Goal: Transaction & Acquisition: Purchase product/service

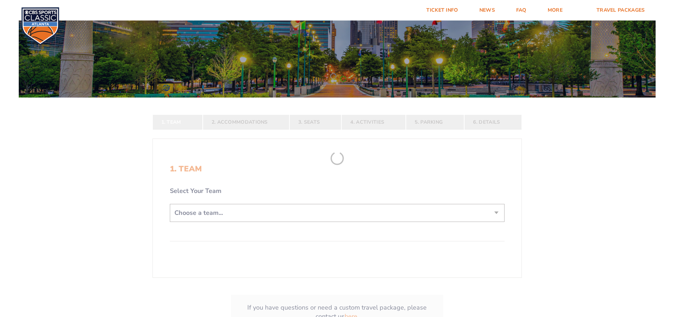
scroll to position [71, 0]
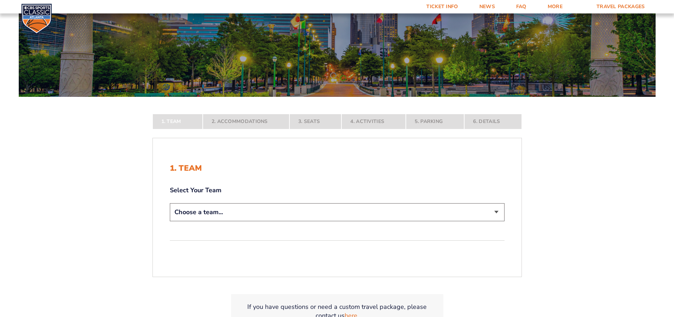
click at [215, 210] on select "Choose a team... [US_STATE] Wildcats [US_STATE] State Buckeyes [US_STATE] Tar H…" at bounding box center [337, 212] width 335 height 18
select select "12956"
click at [170, 221] on select "Choose a team... [US_STATE] Wildcats [US_STATE] State Buckeyes [US_STATE] Tar H…" at bounding box center [337, 212] width 335 height 18
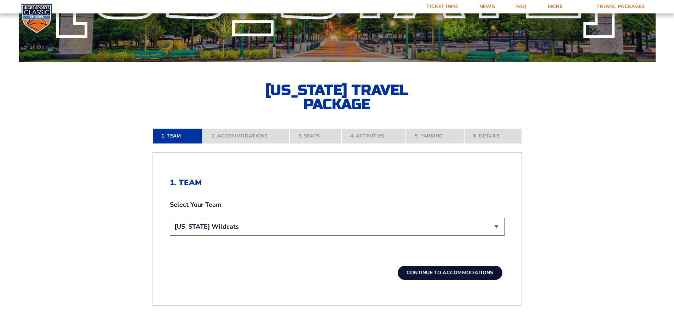
scroll to position [106, 0]
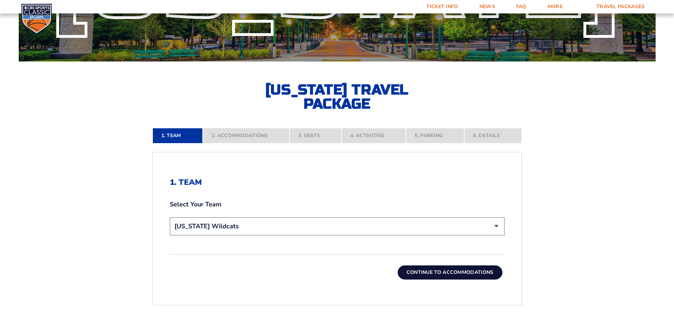
click at [470, 273] on button "Continue To Accommodations" at bounding box center [450, 273] width 105 height 14
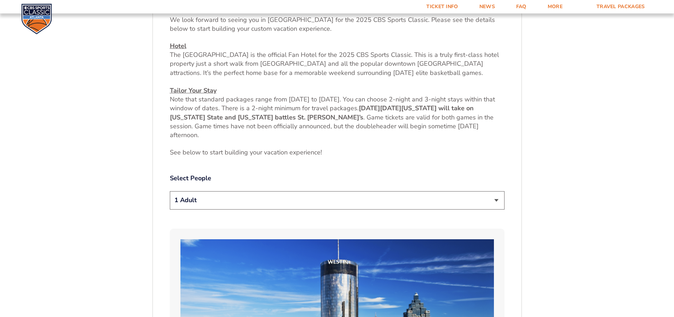
scroll to position [291, 0]
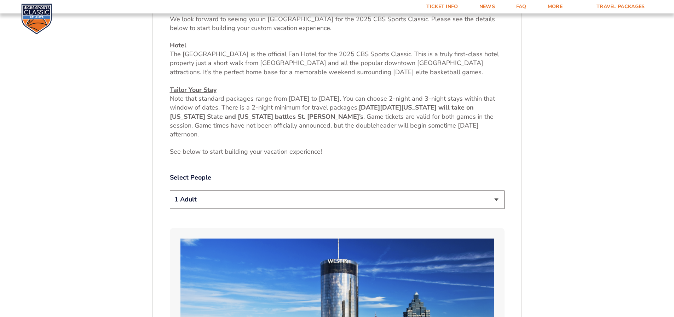
click at [226, 201] on select "1 Adult 2 Adults 3 Adults 4 Adults 2 Adults + 1 Child 2 Adults + 2 Children 2 A…" at bounding box center [337, 200] width 335 height 18
select select "3 Adults"
click at [170, 191] on select "1 Adult 2 Adults 3 Adults 4 Adults 2 Adults + 1 Child 2 Adults + 2 Children 2 A…" at bounding box center [337, 200] width 335 height 18
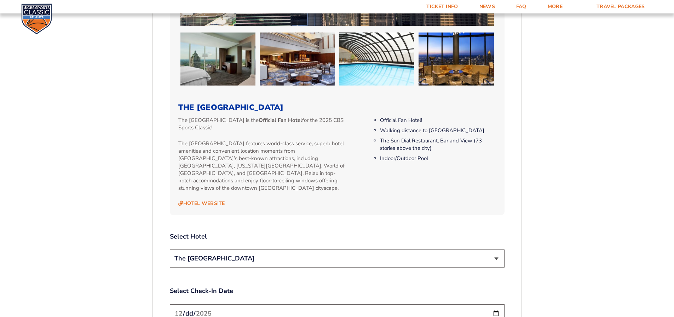
scroll to position [751, 0]
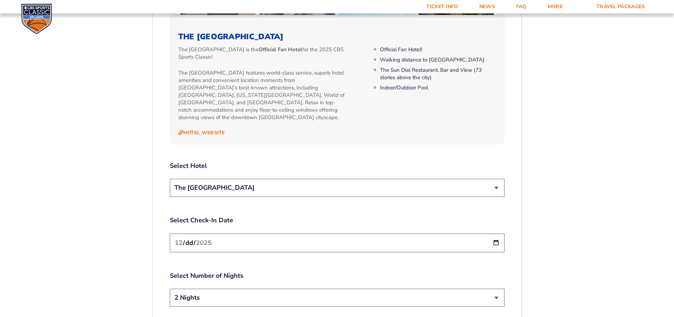
click at [220, 180] on select "The [GEOGRAPHIC_DATA]" at bounding box center [337, 188] width 335 height 18
click at [216, 236] on input "2025-12-19" at bounding box center [337, 243] width 335 height 19
click at [247, 199] on div "2. Accommodations We look forward to seeing you in Atlanta for the 2025 CBS Spo…" at bounding box center [337, 29] width 335 height 993
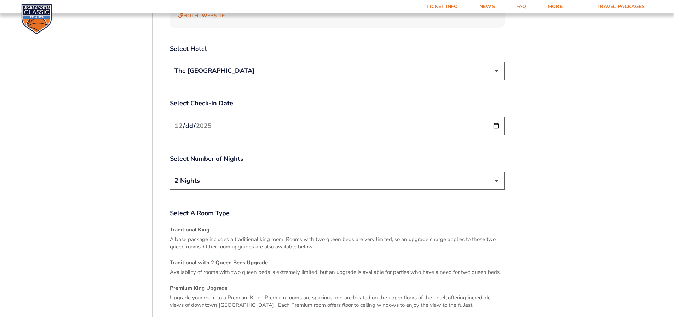
scroll to position [893, 0]
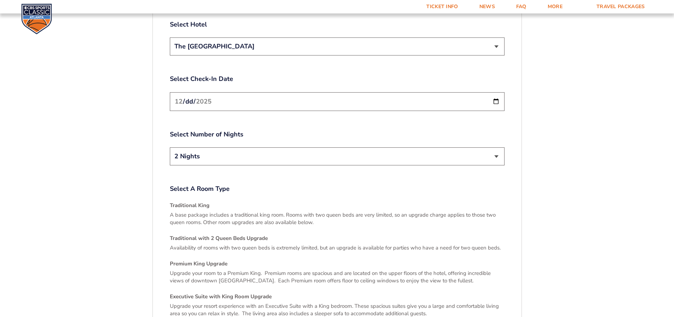
click at [205, 149] on select "2 Nights 3 Nights" at bounding box center [337, 156] width 335 height 18
click at [170, 147] on select "2 Nights 3 Nights" at bounding box center [337, 156] width 335 height 18
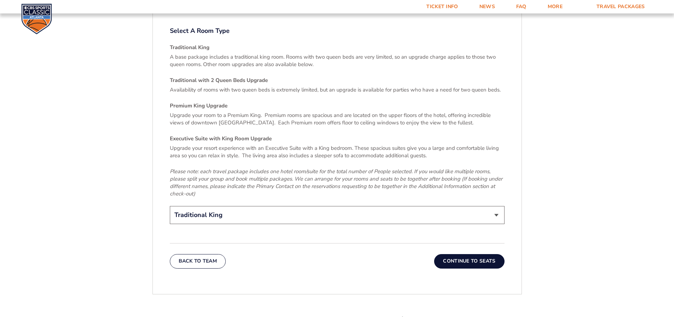
scroll to position [1069, 0]
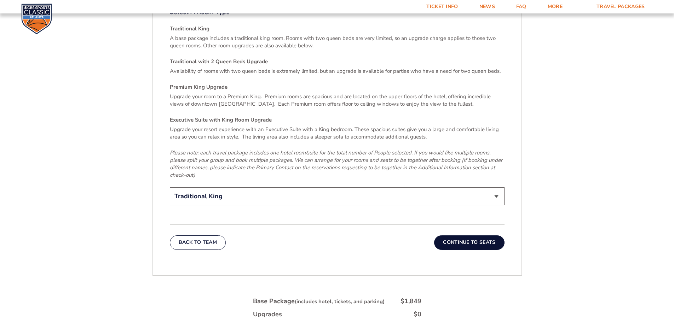
click at [253, 187] on select "Traditional King Traditional with 2 Queen Beds Upgrade (+$45 per night) Premium…" at bounding box center [337, 196] width 335 height 18
click at [464, 236] on button "Continue To Seats" at bounding box center [469, 243] width 70 height 14
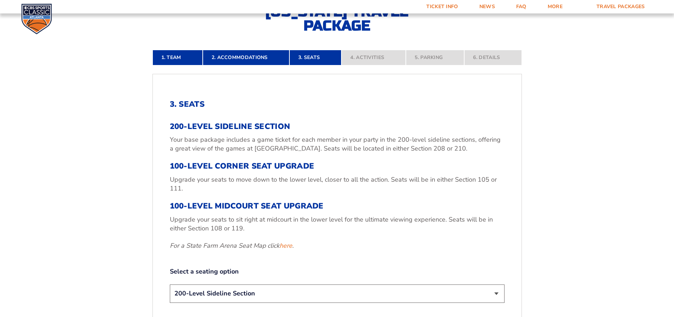
scroll to position [256, 0]
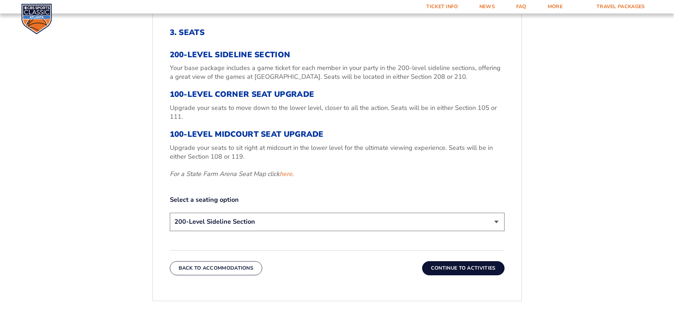
click at [233, 219] on select "200-Level Sideline Section 100-Level Corner Seat Upgrade (+$120 per person) 100…" at bounding box center [337, 222] width 335 height 18
click at [170, 213] on select "200-Level Sideline Section 100-Level Corner Seat Upgrade (+$120 per person) 100…" at bounding box center [337, 222] width 335 height 18
drag, startPoint x: 233, startPoint y: 232, endPoint x: 85, endPoint y: 190, distance: 154.2
click at [85, 190] on form "Kentucky Kentucky Travel Package Ohio State Ohio State Travel Package North Car…" at bounding box center [337, 107] width 674 height 726
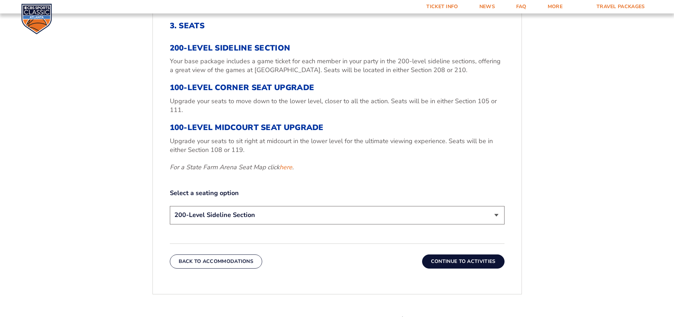
scroll to position [291, 0]
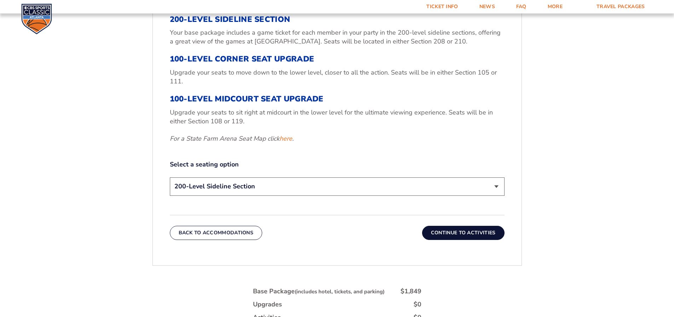
click at [199, 189] on select "200-Level Sideline Section 100-Level Corner Seat Upgrade (+$120 per person) 100…" at bounding box center [337, 187] width 335 height 18
select select "100-Level Midcourt Seat Upgrade"
click at [170, 178] on select "200-Level Sideline Section 100-Level Corner Seat Upgrade (+$120 per person) 100…" at bounding box center [337, 187] width 335 height 18
click at [458, 234] on button "Continue To Activities" at bounding box center [463, 233] width 82 height 14
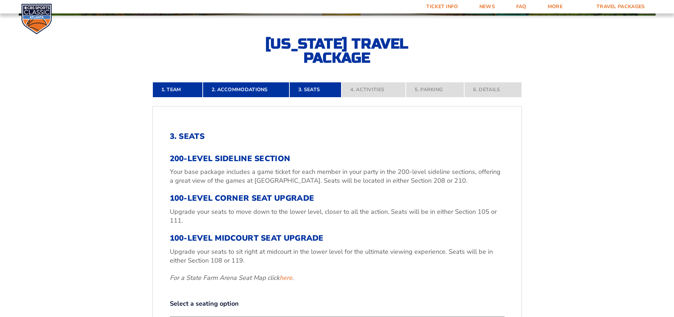
scroll to position [150, 0]
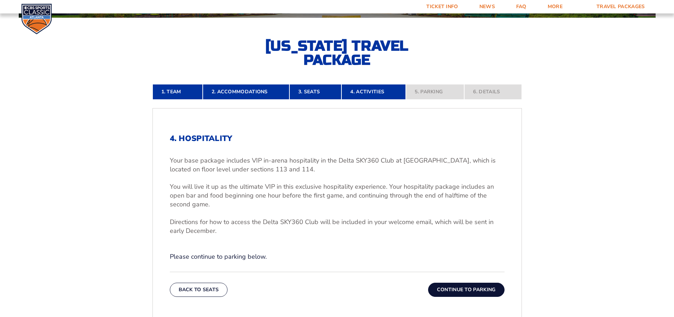
click at [457, 288] on button "Continue To Parking" at bounding box center [466, 290] width 76 height 14
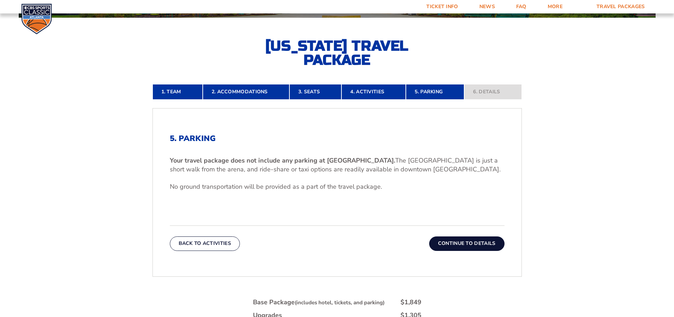
click at [486, 240] on button "Continue To Details" at bounding box center [466, 244] width 75 height 14
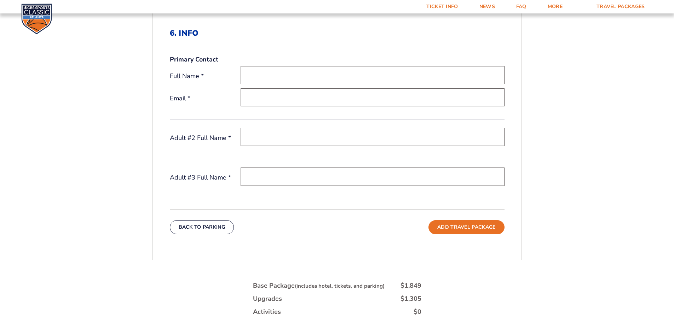
scroll to position [256, 0]
click at [266, 133] on input "text" at bounding box center [372, 136] width 264 height 18
click at [92, 139] on form "Kentucky Kentucky Travel Package Ohio State Ohio State Travel Package North Car…" at bounding box center [337, 86] width 674 height 684
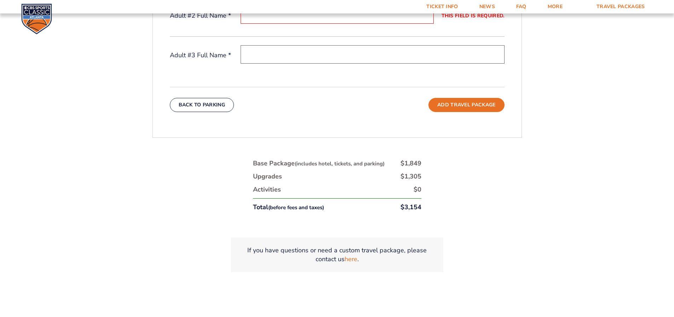
scroll to position [398, 0]
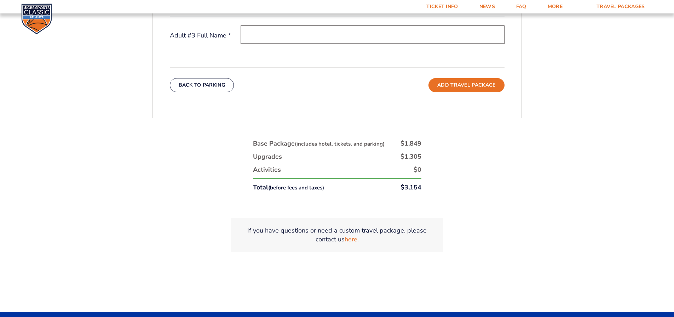
click at [146, 133] on div "1. Team 2. Accommodations 3. Seats 4. Activities 5. Parking 6. Details 1. Team …" at bounding box center [336, 53] width 403 height 467
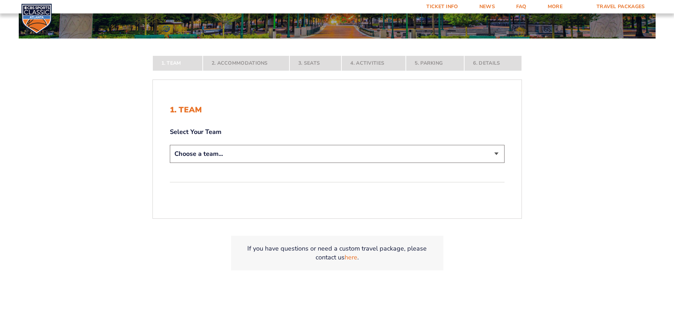
scroll to position [141, 0]
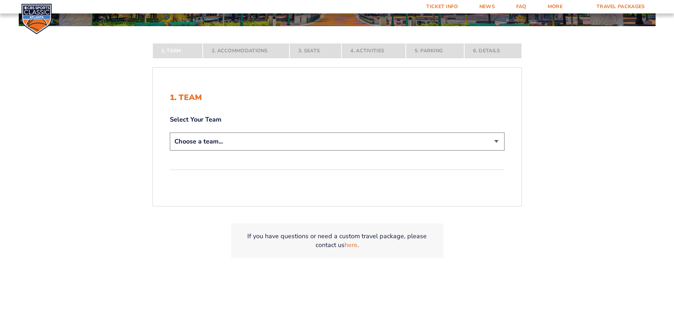
click at [493, 143] on select "Choose a team... Kentucky Wildcats Ohio State Buckeyes North Carolina Tar Heels…" at bounding box center [337, 142] width 335 height 18
select select "12956"
click at [170, 151] on select "Choose a team... Kentucky Wildcats Ohio State Buckeyes North Carolina Tar Heels…" at bounding box center [337, 142] width 335 height 18
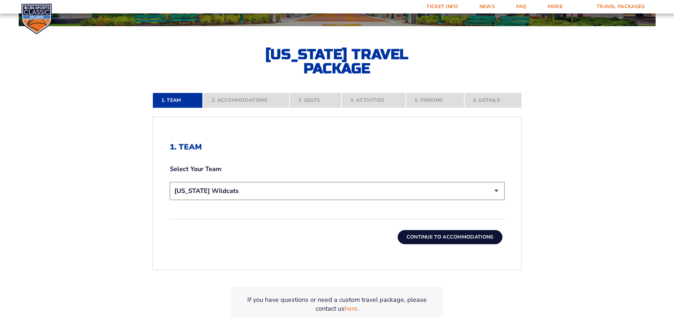
click at [447, 239] on button "Continue To Accommodations" at bounding box center [450, 237] width 105 height 14
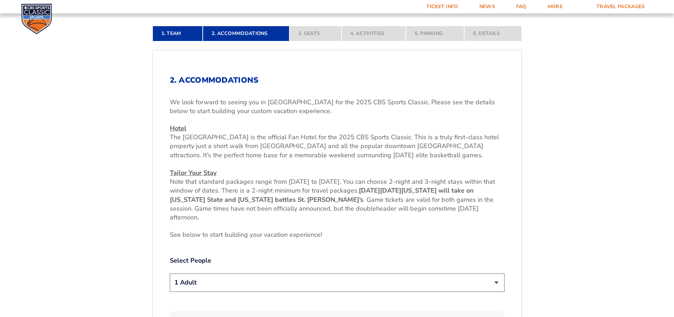
scroll to position [221, 0]
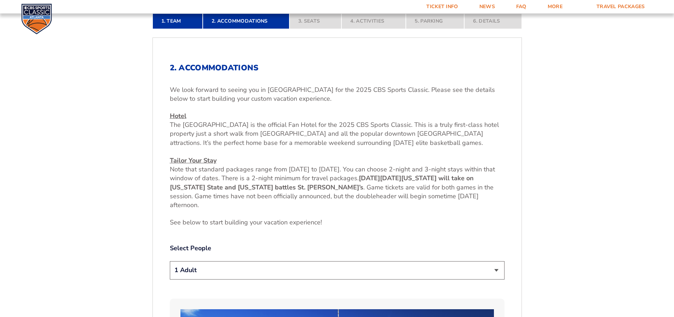
click at [492, 269] on select "1 Adult 2 Adults 3 Adults 4 Adults 2 Adults + 1 Child 2 Adults + 2 Children 2 A…" at bounding box center [337, 270] width 335 height 18
select select "3 Adults"
click at [170, 261] on select "1 Adult 2 Adults 3 Adults 4 Adults 2 Adults + 1 Child 2 Adults + 2 Children 2 A…" at bounding box center [337, 270] width 335 height 18
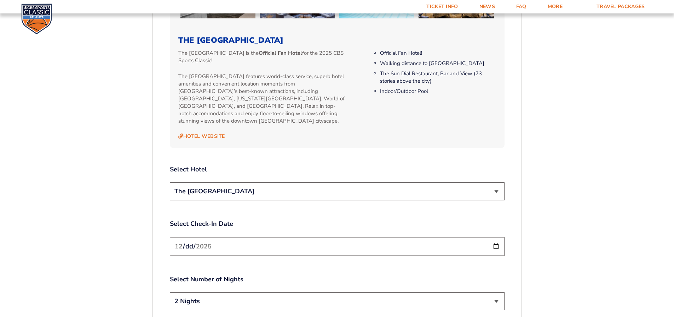
scroll to position [787, 0]
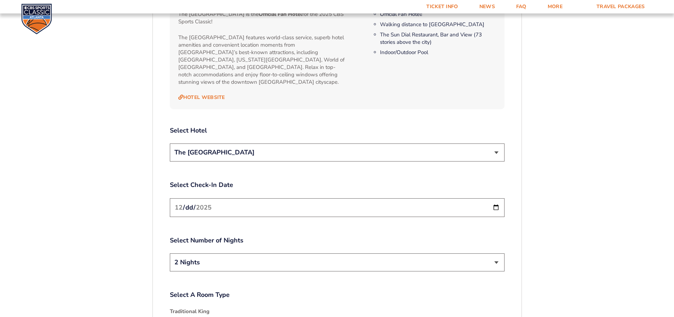
click at [499, 145] on select "The [GEOGRAPHIC_DATA]" at bounding box center [337, 153] width 335 height 18
click at [170, 144] on select "The [GEOGRAPHIC_DATA]" at bounding box center [337, 153] width 335 height 18
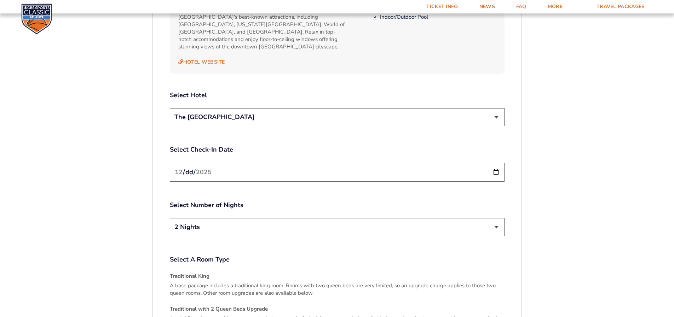
click at [494, 166] on input "2025-12-19" at bounding box center [337, 172] width 335 height 19
click at [500, 219] on select "2 Nights 3 Nights" at bounding box center [337, 227] width 335 height 18
click at [170, 218] on select "2 Nights 3 Nights" at bounding box center [337, 227] width 335 height 18
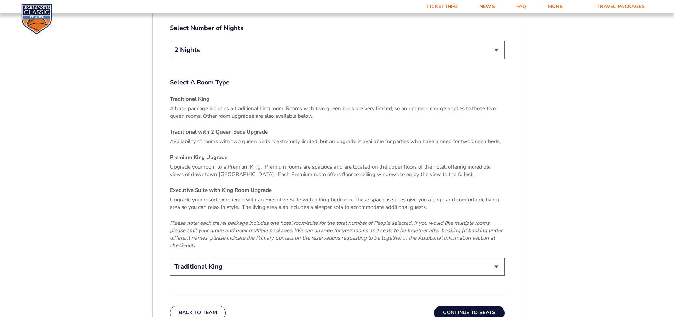
scroll to position [1034, 0]
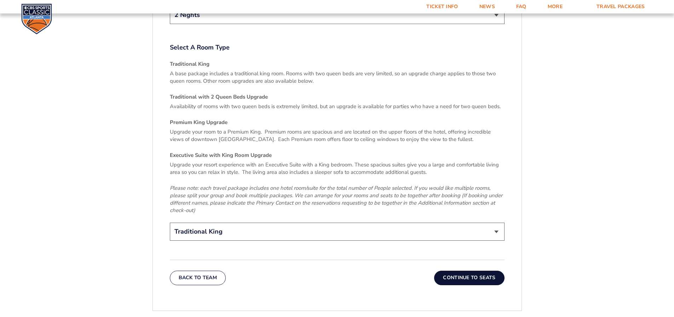
click at [498, 223] on select "Traditional King Traditional with 2 Queen Beds Upgrade (+$45 per night) Premium…" at bounding box center [337, 232] width 335 height 18
select select "Traditional with 2 Queen Beds Upgrade"
click at [170, 223] on select "Traditional King Traditional with 2 Queen Beds Upgrade (+$45 per night) Premium…" at bounding box center [337, 232] width 335 height 18
click at [478, 274] on button "Continue To Seats" at bounding box center [469, 278] width 70 height 14
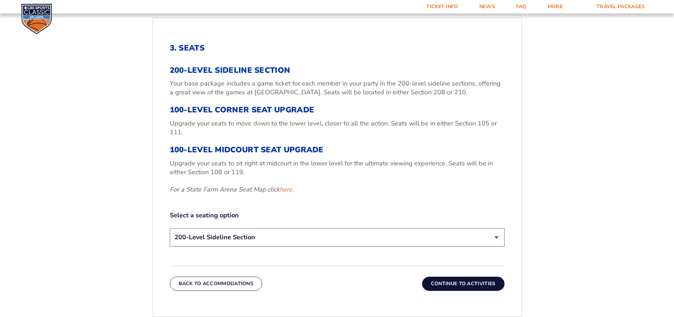
scroll to position [256, 0]
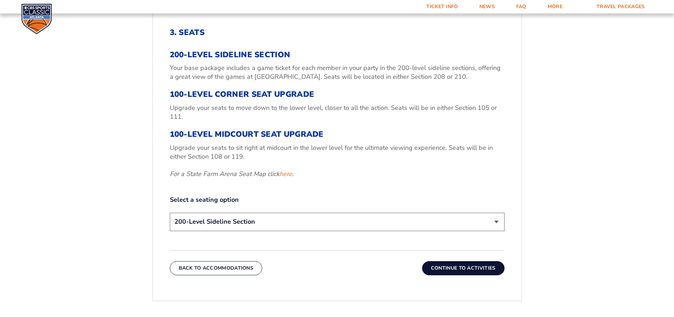
click at [493, 223] on select "200-Level Sideline Section 100-Level Corner Seat Upgrade (+$120 per person) 100…" at bounding box center [337, 222] width 335 height 18
select select "100-Level Corner Seat Upgrade"
click at [170, 213] on select "200-Level Sideline Section 100-Level Corner Seat Upgrade (+$120 per person) 100…" at bounding box center [337, 222] width 335 height 18
click at [465, 268] on button "Continue To Activities" at bounding box center [463, 268] width 82 height 14
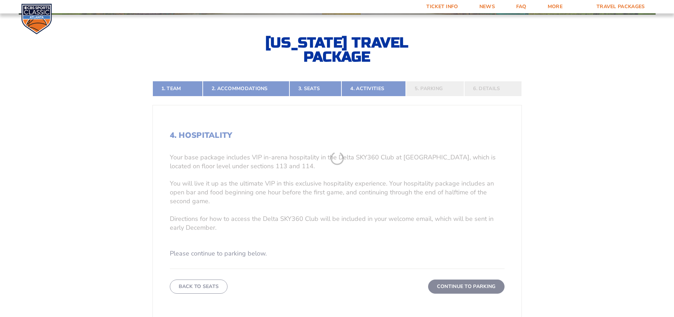
scroll to position [150, 0]
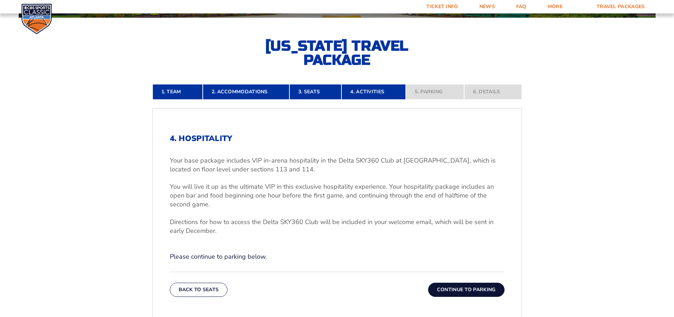
click at [470, 288] on button "Continue To Parking" at bounding box center [466, 290] width 76 height 14
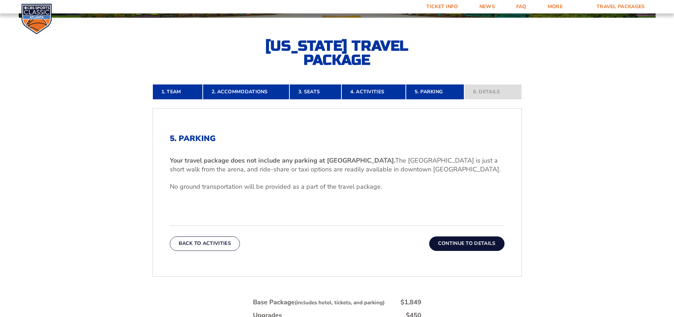
click at [469, 240] on button "Continue To Details" at bounding box center [466, 244] width 75 height 14
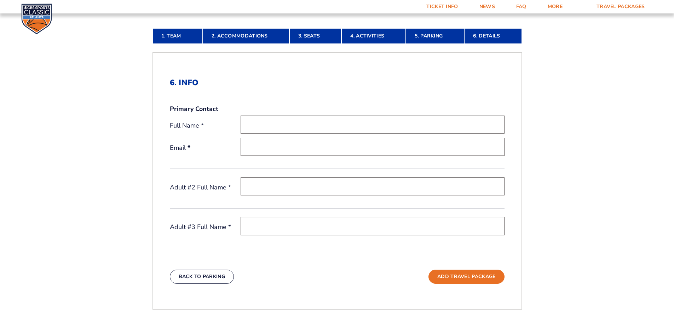
scroll to position [185, 0]
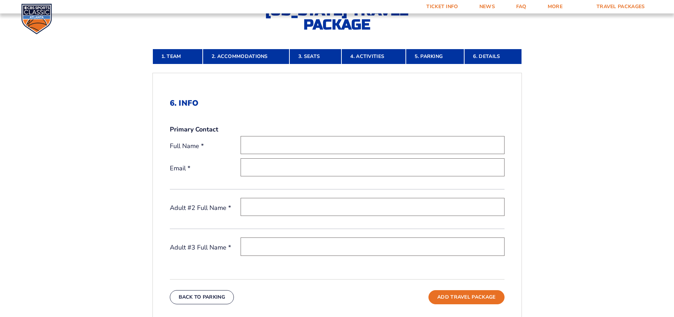
click at [272, 149] on input "text" at bounding box center [372, 145] width 264 height 18
type input "[PERSON_NAME]"
type input "[EMAIL_ADDRESS][DOMAIN_NAME]"
click at [271, 207] on input "text" at bounding box center [372, 207] width 264 height 18
type input "Danny Rodriquez Casebolt"
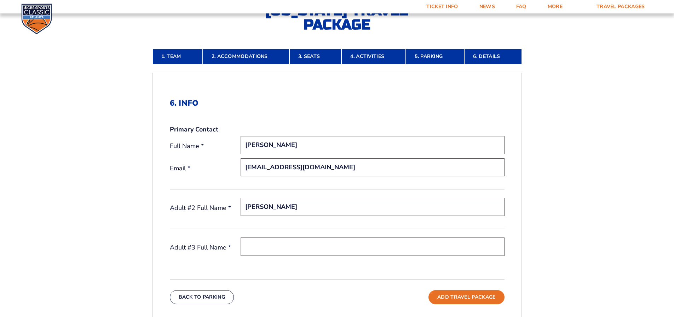
click at [291, 245] on input "text" at bounding box center [372, 247] width 264 height 18
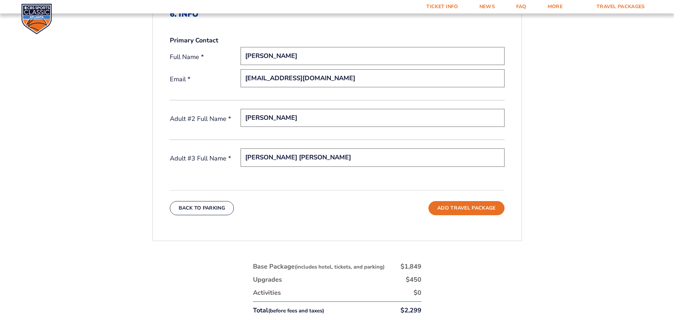
scroll to position [291, 0]
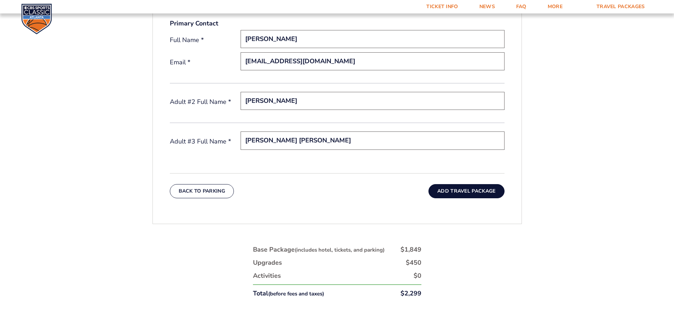
type input "[PERSON_NAME] [PERSON_NAME]"
click at [460, 193] on button "Add Travel Package" at bounding box center [466, 191] width 76 height 14
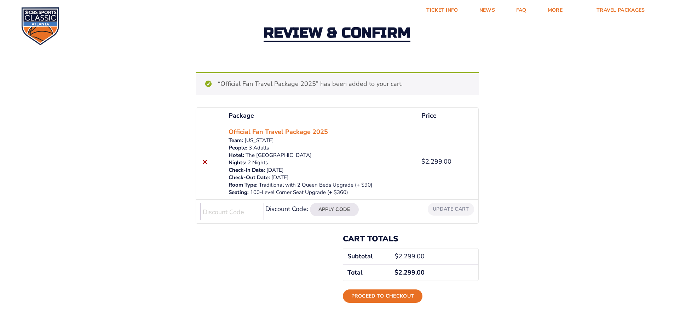
scroll to position [35, 0]
click at [278, 131] on link "Official Fan Travel Package 2025" at bounding box center [277, 132] width 99 height 10
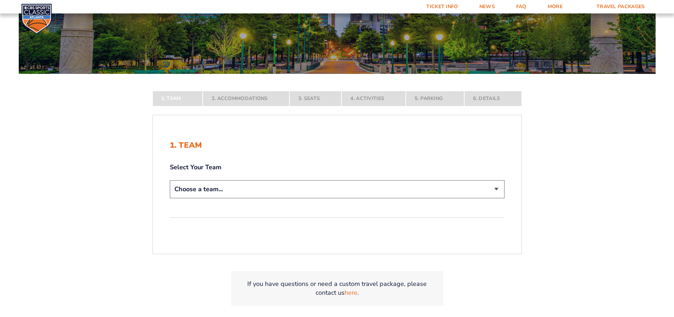
scroll to position [106, 0]
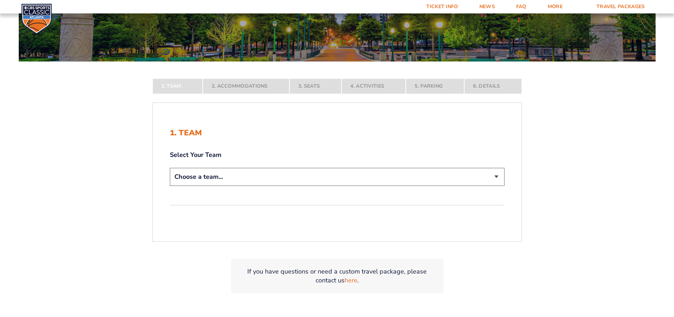
click at [494, 174] on select "Choose a team... Kentucky Wildcats Ohio State Buckeyes North Carolina Tar Heels…" at bounding box center [337, 177] width 335 height 18
select select "12956"
click at [170, 186] on select "Choose a team... Kentucky Wildcats Ohio State Buckeyes North Carolina Tar Heels…" at bounding box center [337, 177] width 335 height 18
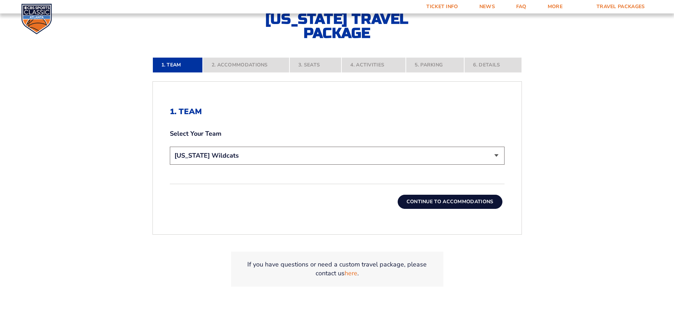
click at [432, 199] on button "Continue To Accommodations" at bounding box center [450, 202] width 105 height 14
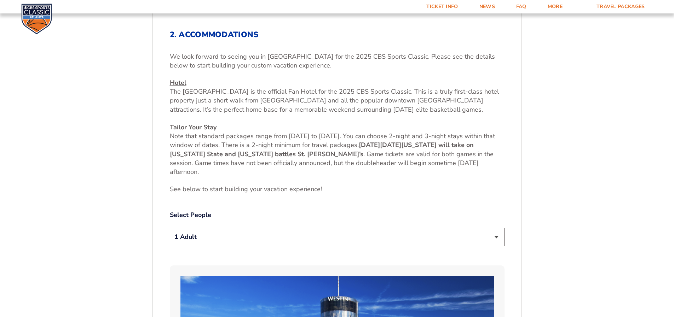
scroll to position [256, 0]
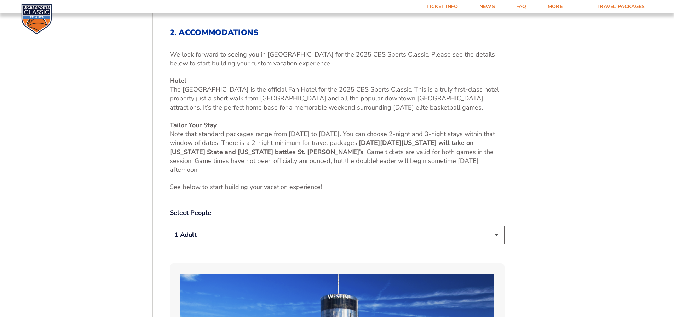
click at [498, 234] on select "1 Adult 2 Adults 3 Adults 4 Adults 2 Adults + 1 Child 2 Adults + 2 Children 2 A…" at bounding box center [337, 235] width 335 height 18
select select "3 Adults"
click at [170, 226] on select "1 Adult 2 Adults 3 Adults 4 Adults 2 Adults + 1 Child 2 Adults + 2 Children 2 A…" at bounding box center [337, 235] width 335 height 18
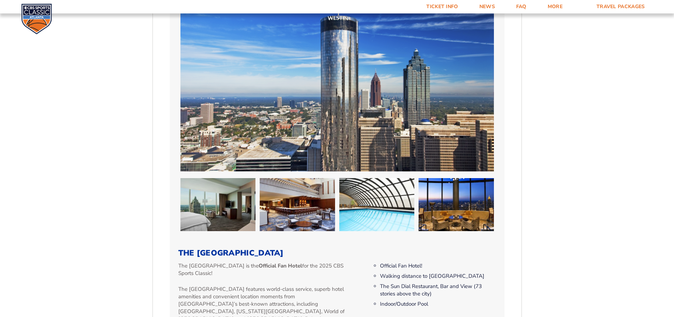
scroll to position [539, 0]
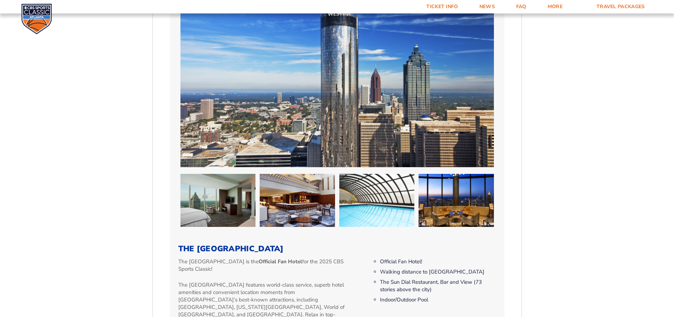
click at [340, 99] on img at bounding box center [336, 79] width 313 height 176
click at [229, 201] on img at bounding box center [217, 200] width 75 height 53
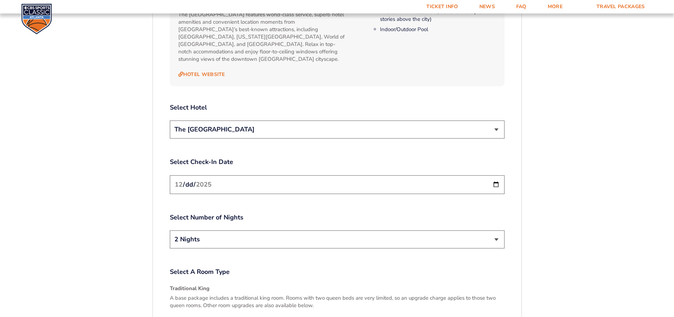
scroll to position [822, 0]
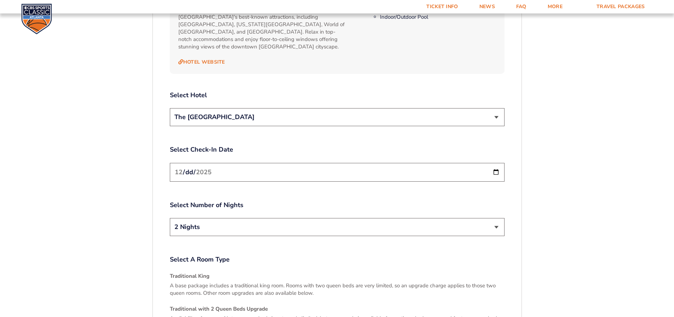
click at [495, 166] on input "2025-12-19" at bounding box center [337, 172] width 335 height 19
type input "2025-12-18"
click at [491, 222] on select "2 Nights 3 Nights" at bounding box center [337, 227] width 335 height 18
select select "3 Nights"
click at [170, 218] on select "2 Nights 3 Nights" at bounding box center [337, 227] width 335 height 18
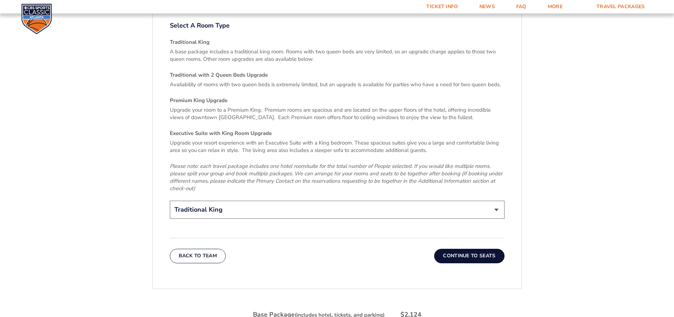
scroll to position [1069, 0]
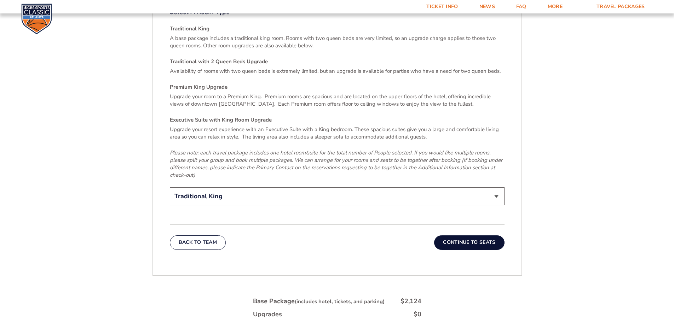
click at [494, 188] on select "Traditional King Traditional with 2 Queen Beds Upgrade (+$45 per night) Premium…" at bounding box center [337, 196] width 335 height 18
select select "Traditional with 2 Queen Beds Upgrade"
click at [170, 187] on select "Traditional King Traditional with 2 Queen Beds Upgrade (+$45 per night) Premium…" at bounding box center [337, 196] width 335 height 18
click at [468, 236] on button "Continue To Seats" at bounding box center [469, 243] width 70 height 14
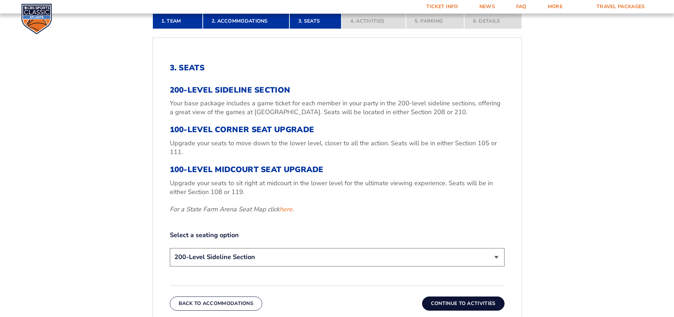
scroll to position [256, 0]
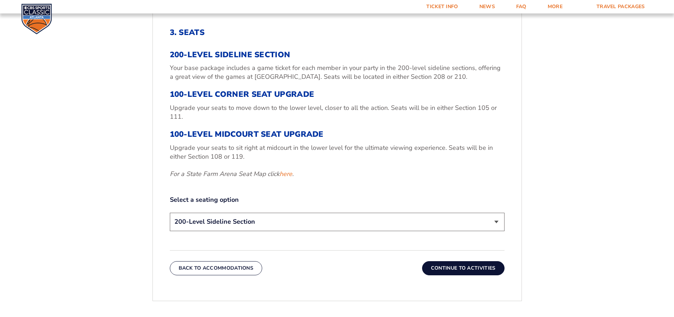
click at [497, 221] on select "200-Level Sideline Section 100-Level Corner Seat Upgrade (+$120 per person) 100…" at bounding box center [337, 222] width 335 height 18
select select "100-Level Corner Seat Upgrade"
click at [170, 213] on select "200-Level Sideline Section 100-Level Corner Seat Upgrade (+$120 per person) 100…" at bounding box center [337, 222] width 335 height 18
click at [468, 265] on button "Continue To Activities" at bounding box center [463, 268] width 82 height 14
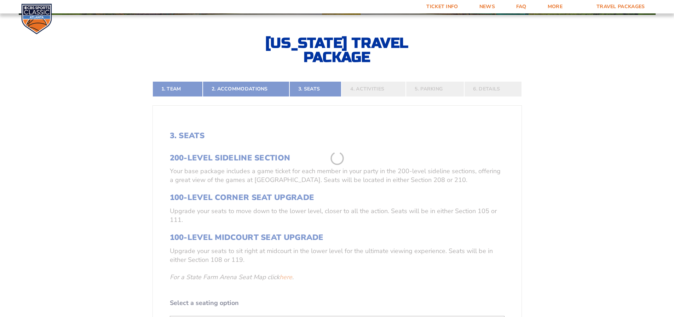
scroll to position [150, 0]
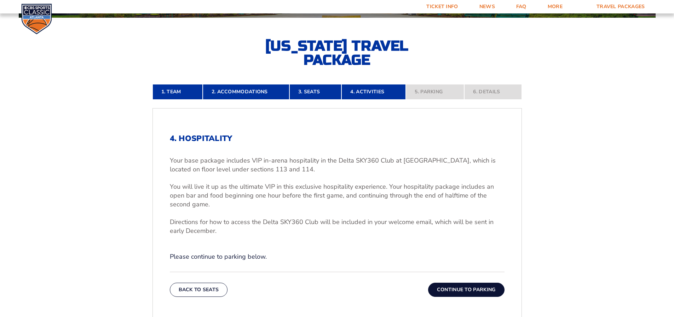
drag, startPoint x: 471, startPoint y: 288, endPoint x: 462, endPoint y: 276, distance: 15.0
click at [470, 286] on button "Continue To Parking" at bounding box center [466, 290] width 76 height 14
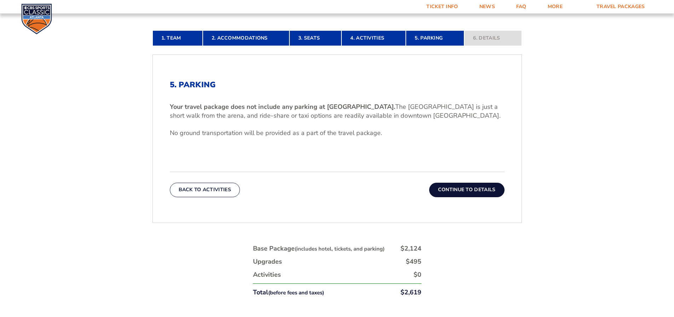
scroll to position [221, 0]
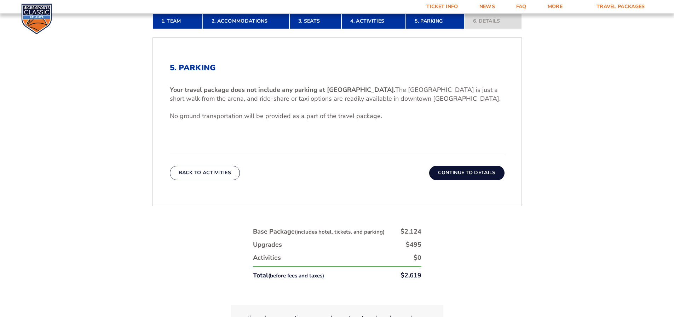
click at [460, 175] on button "Continue To Details" at bounding box center [466, 173] width 75 height 14
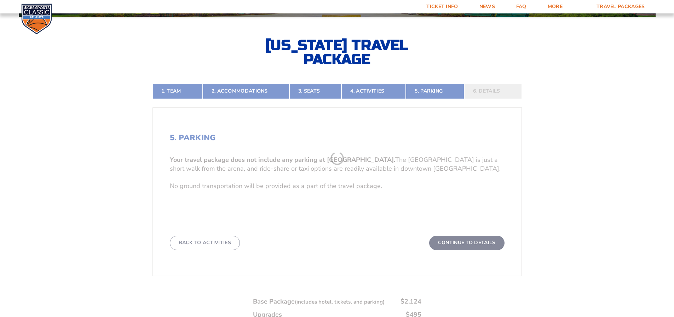
scroll to position [150, 0]
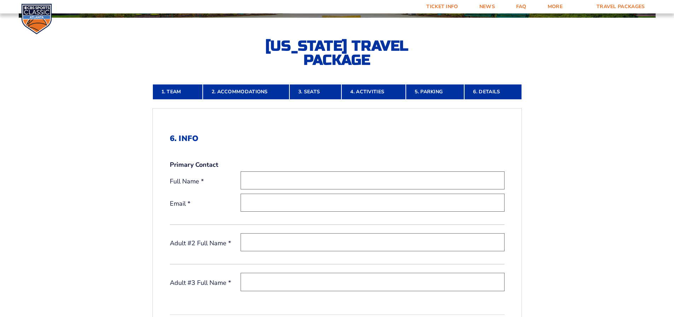
click at [252, 179] on input "text" at bounding box center [372, 181] width 264 height 18
type input "[PERSON_NAME]"
type input "[EMAIL_ADDRESS][DOMAIN_NAME]"
click at [267, 241] on input "text" at bounding box center [372, 242] width 264 height 18
type input "[PERSON_NAME]"
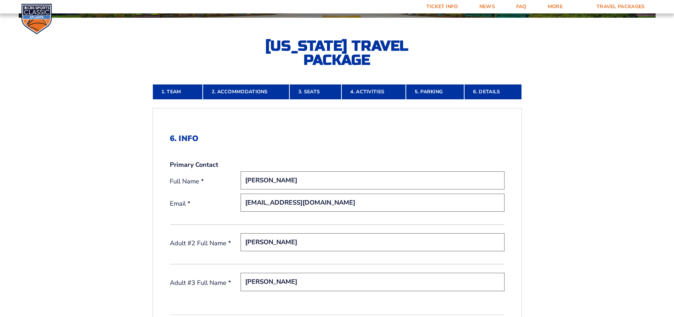
click at [297, 285] on input "[PERSON_NAME]" at bounding box center [372, 282] width 264 height 18
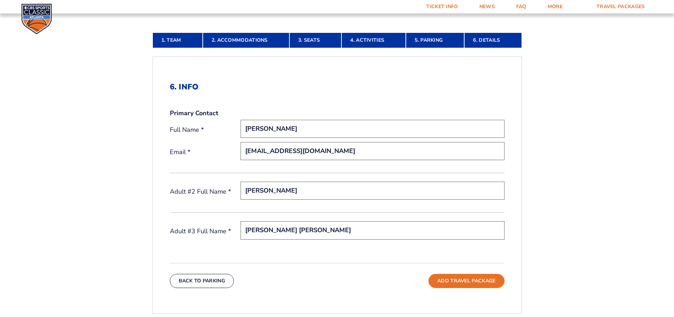
scroll to position [185, 0]
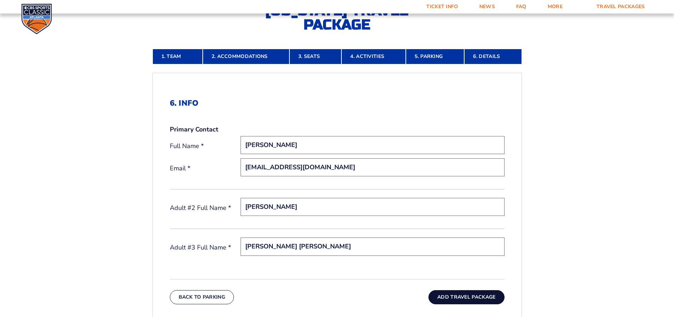
type input "[PERSON_NAME] [PERSON_NAME]"
click at [470, 299] on button "Add Travel Package" at bounding box center [466, 297] width 76 height 14
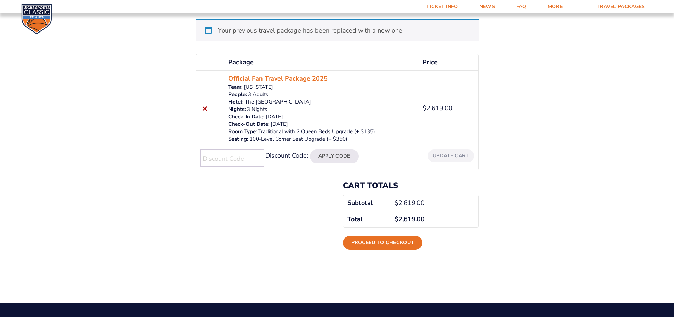
scroll to position [106, 0]
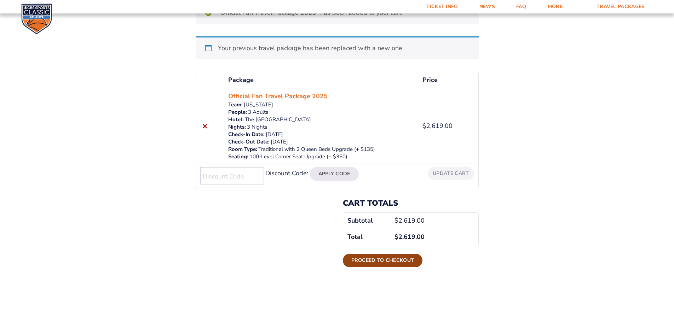
click at [372, 256] on link "Proceed to checkout" at bounding box center [383, 260] width 80 height 13
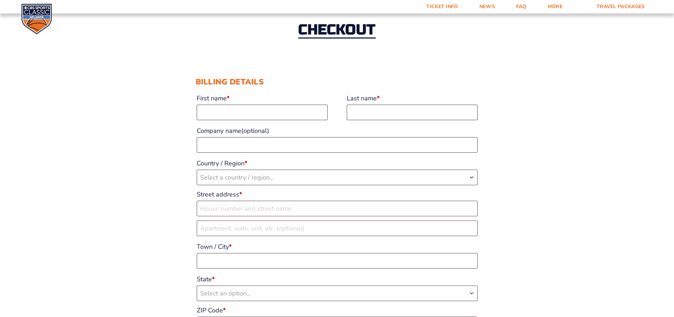
scroll to position [35, 0]
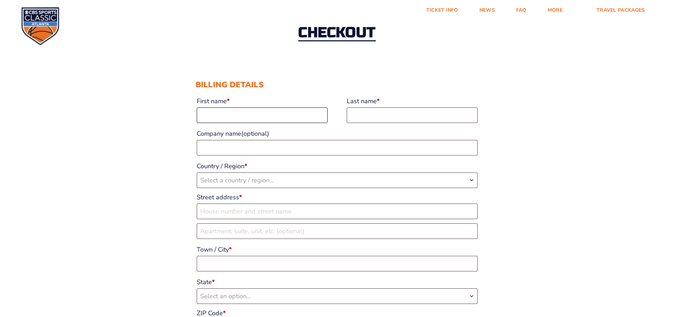
click at [229, 114] on input "First name *" at bounding box center [262, 116] width 131 height 16
type input "[PERSON_NAME]"
select select "US"
type input "[STREET_ADDRESS][PERSON_NAME]"
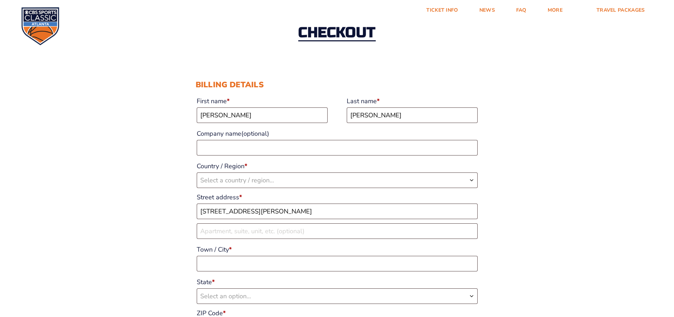
type input "Georgetown"
type input "40324"
type input "15026039968"
type input "[EMAIL_ADDRESS][DOMAIN_NAME]"
select select "US"
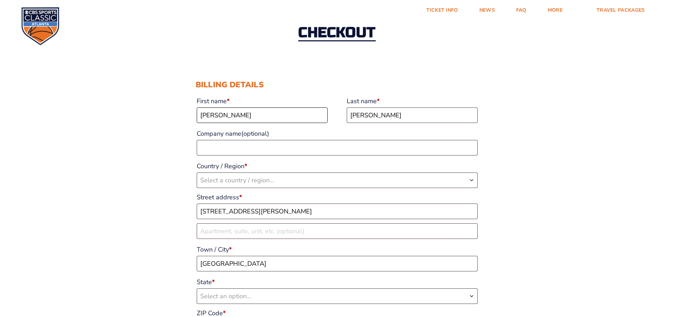
select select "KY"
click at [373, 176] on span "United States (US)" at bounding box center [337, 180] width 280 height 15
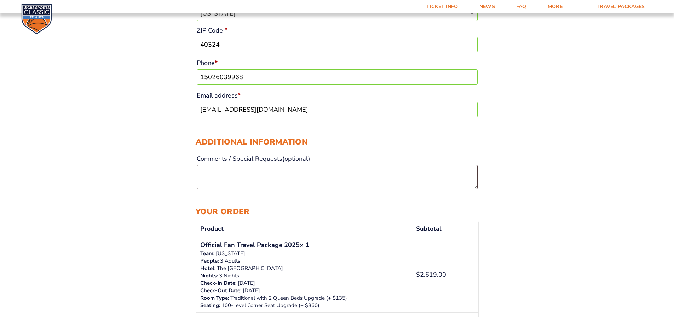
scroll to position [354, 0]
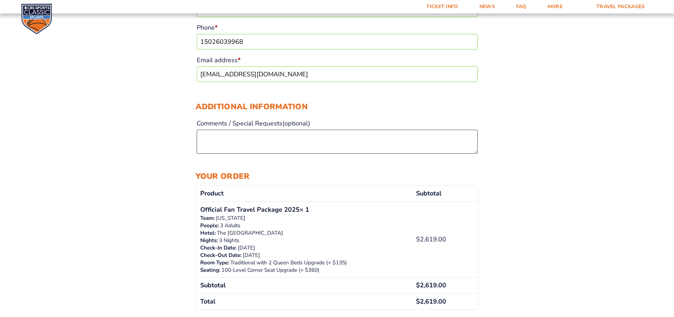
click at [250, 42] on input "15026039968" at bounding box center [337, 42] width 281 height 16
type input "15026039968"
click at [366, 103] on h3 "Additional information" at bounding box center [337, 106] width 283 height 9
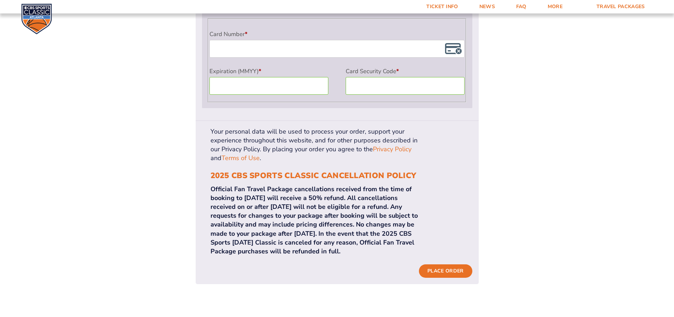
scroll to position [637, 0]
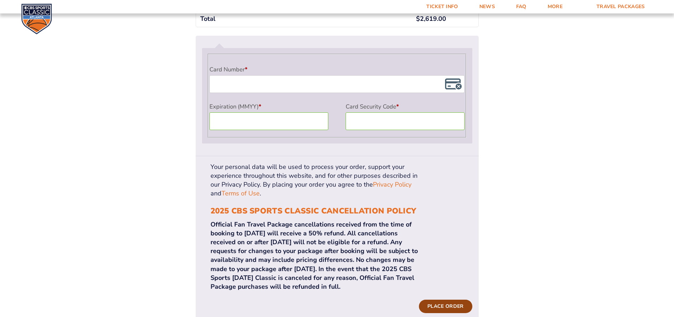
click at [455, 300] on button "Place order" at bounding box center [445, 306] width 53 height 13
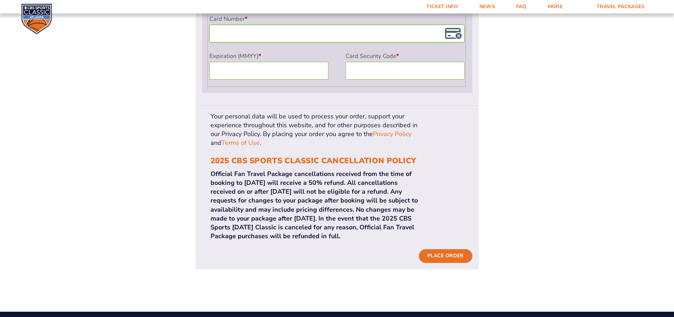
scroll to position [691, 0]
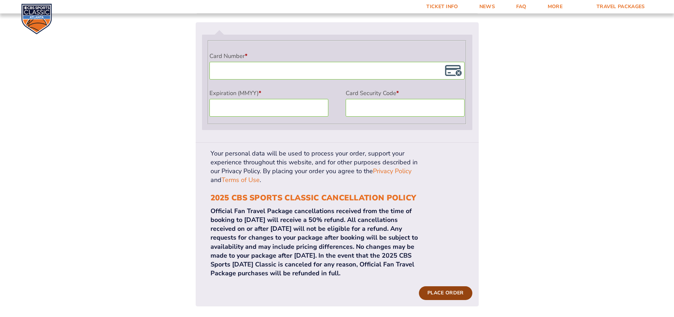
click at [451, 286] on button "Place order" at bounding box center [445, 292] width 53 height 13
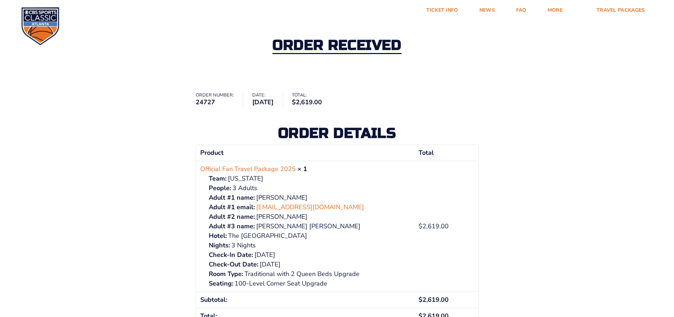
scroll to position [35, 0]
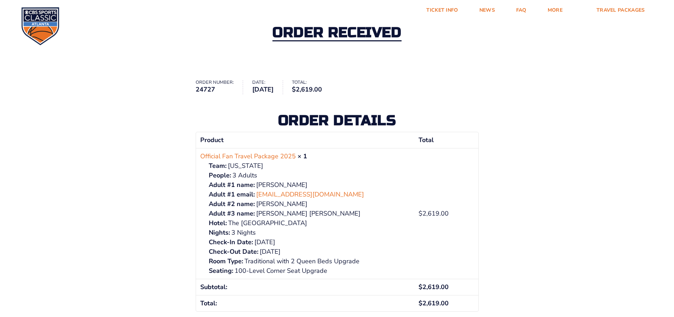
drag, startPoint x: 333, startPoint y: 223, endPoint x: 228, endPoint y: 223, distance: 105.0
click at [228, 223] on p "The [GEOGRAPHIC_DATA]" at bounding box center [310, 224] width 202 height 10
copy p "The [GEOGRAPHIC_DATA]"
click at [434, 15] on link "Ticket Info" at bounding box center [442, 10] width 53 height 21
